Goal: Task Accomplishment & Management: Manage account settings

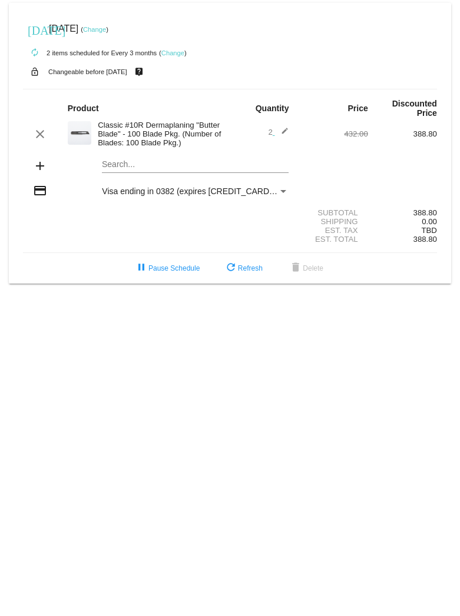
click at [284, 131] on mat-icon "edit" at bounding box center [281, 134] width 14 height 14
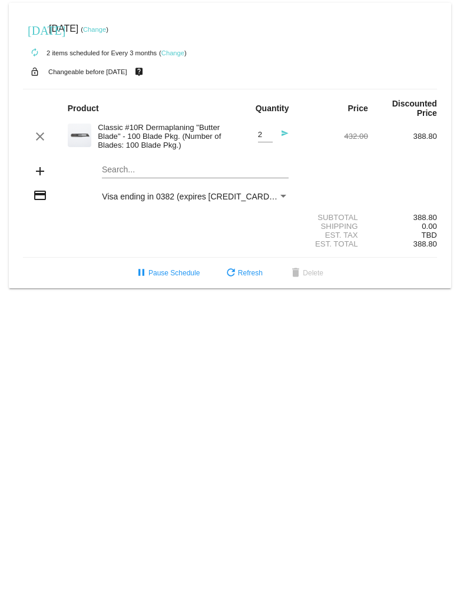
type input "3"
click at [266, 132] on input "3" at bounding box center [265, 135] width 15 height 9
click at [246, 275] on span "refresh Refresh" at bounding box center [243, 273] width 39 height 8
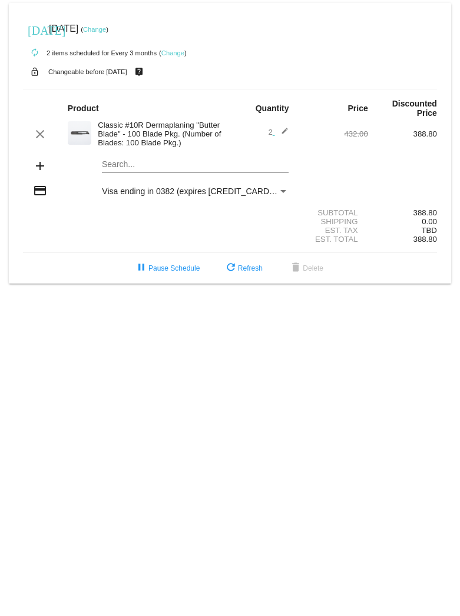
click at [284, 130] on mat-icon "edit" at bounding box center [281, 134] width 14 height 14
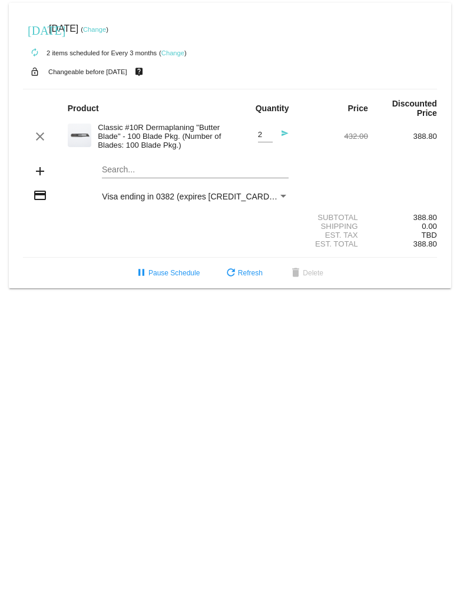
type input "3"
click at [267, 134] on input "3" at bounding box center [265, 135] width 15 height 9
click at [264, 197] on div "Visa ending in 0382 (expires [CREDIT_CARD_DATA])" at bounding box center [190, 196] width 176 height 9
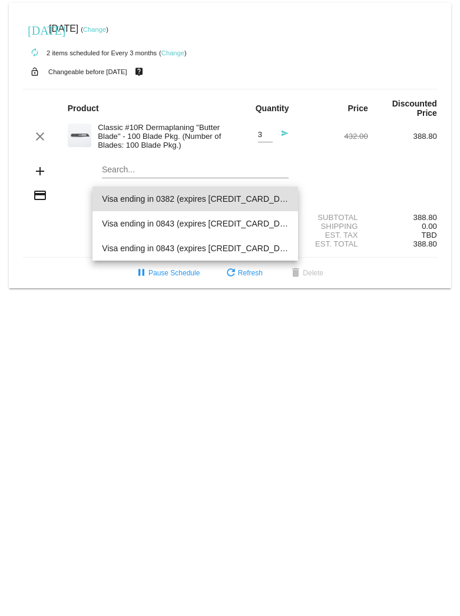
click at [337, 171] on div at bounding box center [230, 308] width 460 height 616
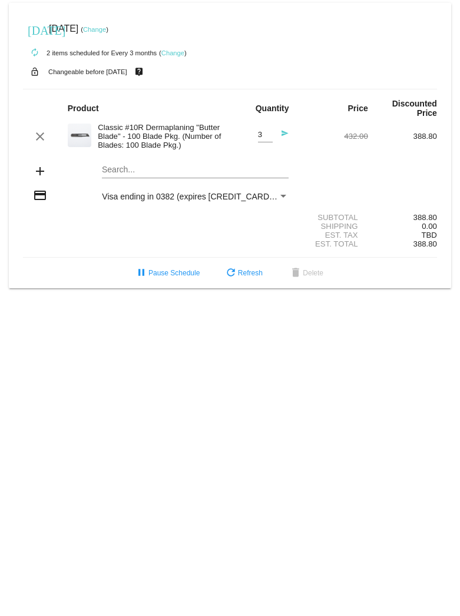
click at [227, 201] on span "Visa ending in 0382 (expires [CREDIT_CARD_DATA])" at bounding box center [200, 196] width 197 height 9
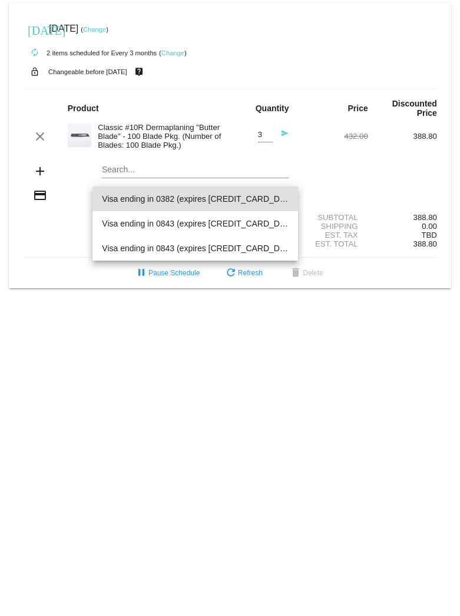
click at [174, 51] on div at bounding box center [230, 308] width 460 height 616
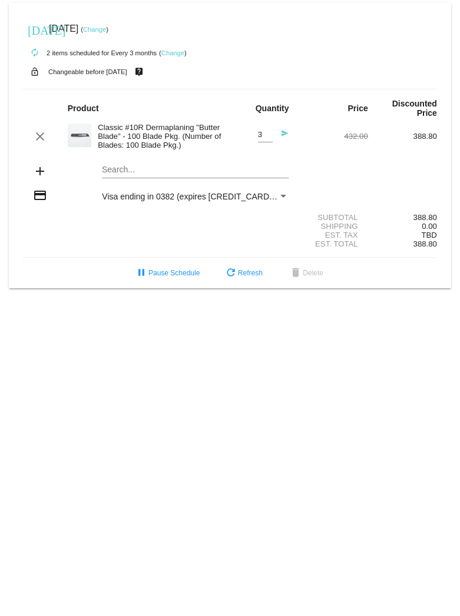
click at [283, 135] on mat-icon "send" at bounding box center [281, 136] width 14 height 14
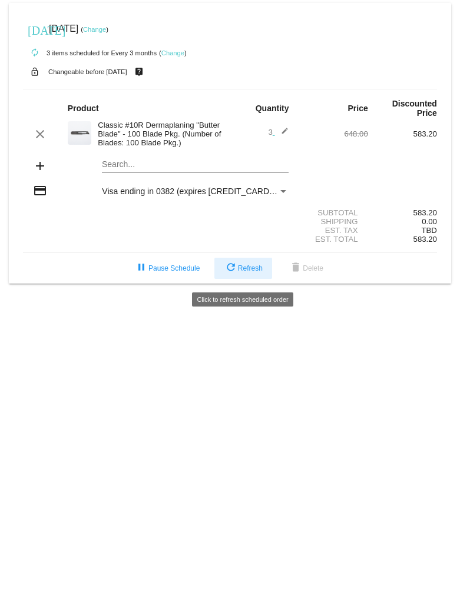
click at [250, 271] on span "refresh Refresh" at bounding box center [243, 268] width 39 height 8
